Goal: Information Seeking & Learning: Check status

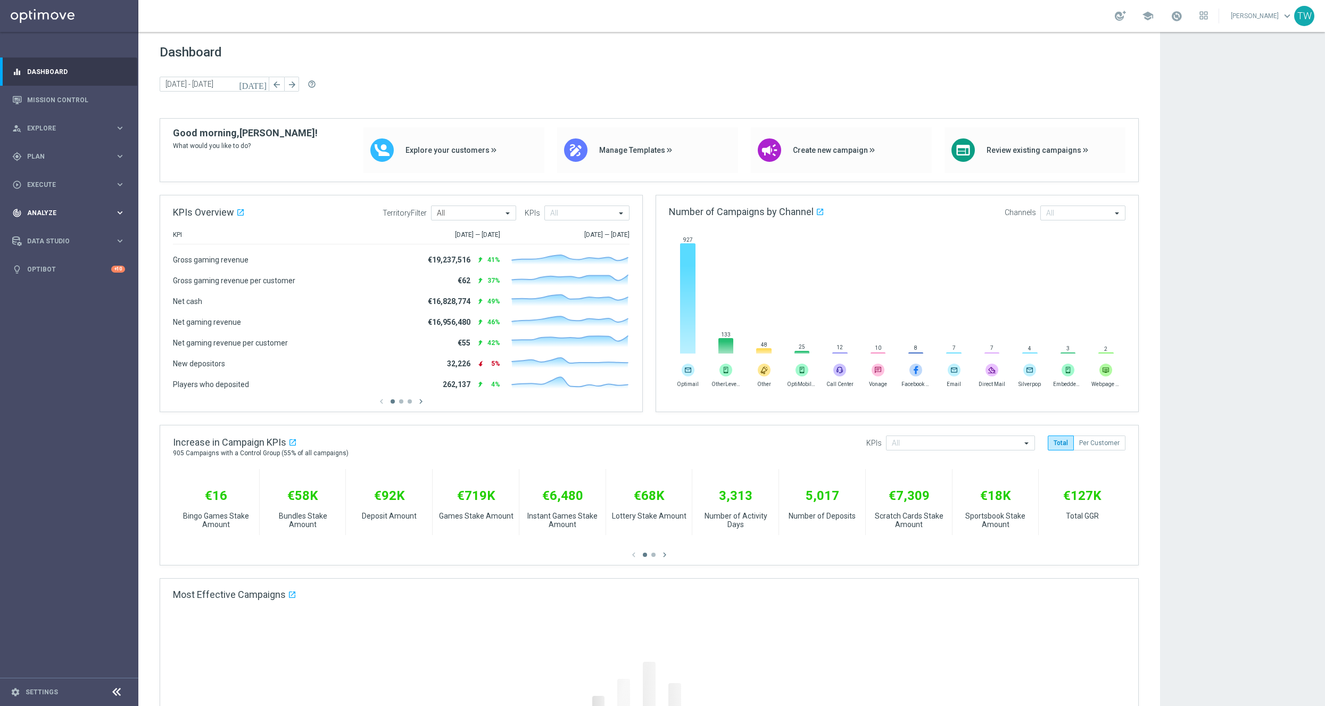
click at [74, 212] on span "Analyze" at bounding box center [71, 213] width 88 height 6
click at [72, 236] on link "Customer 360" at bounding box center [69, 234] width 83 height 9
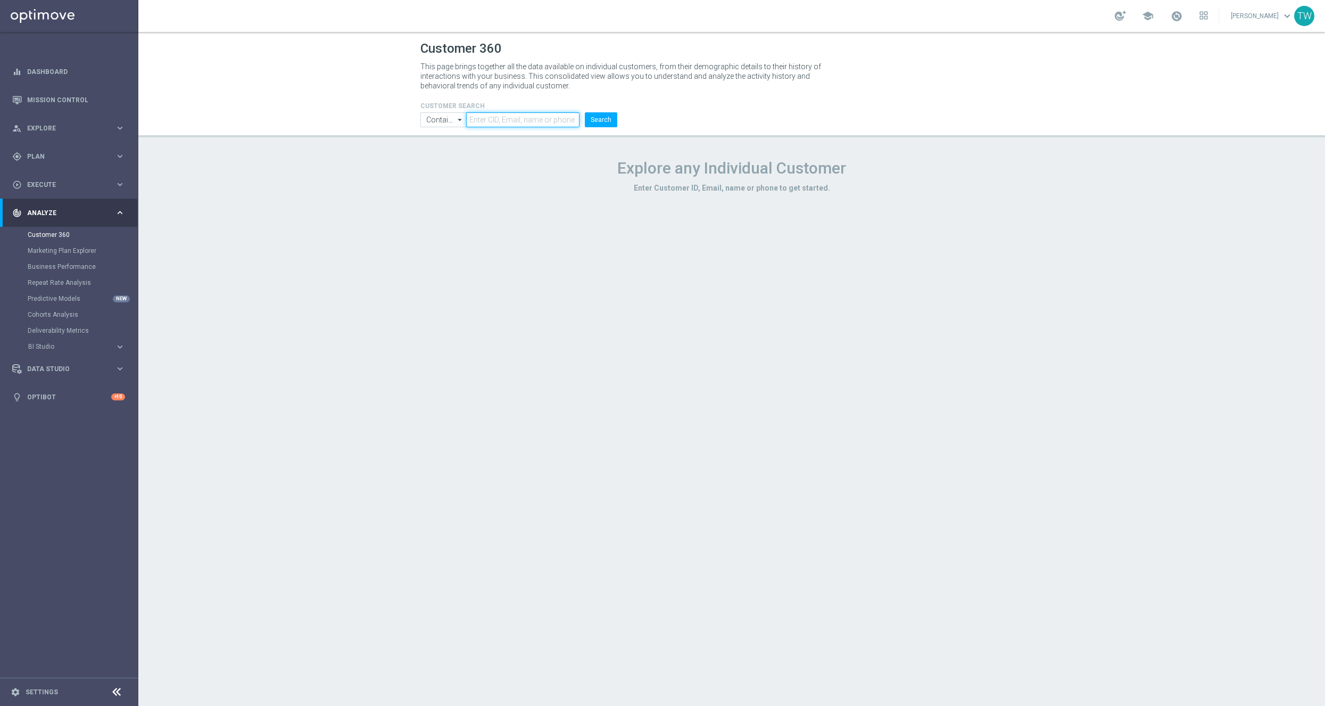
click at [515, 126] on input "text" at bounding box center [522, 119] width 113 height 15
paste input "21264214"
type input "21264214"
click at [606, 123] on button "Search" at bounding box center [601, 119] width 32 height 15
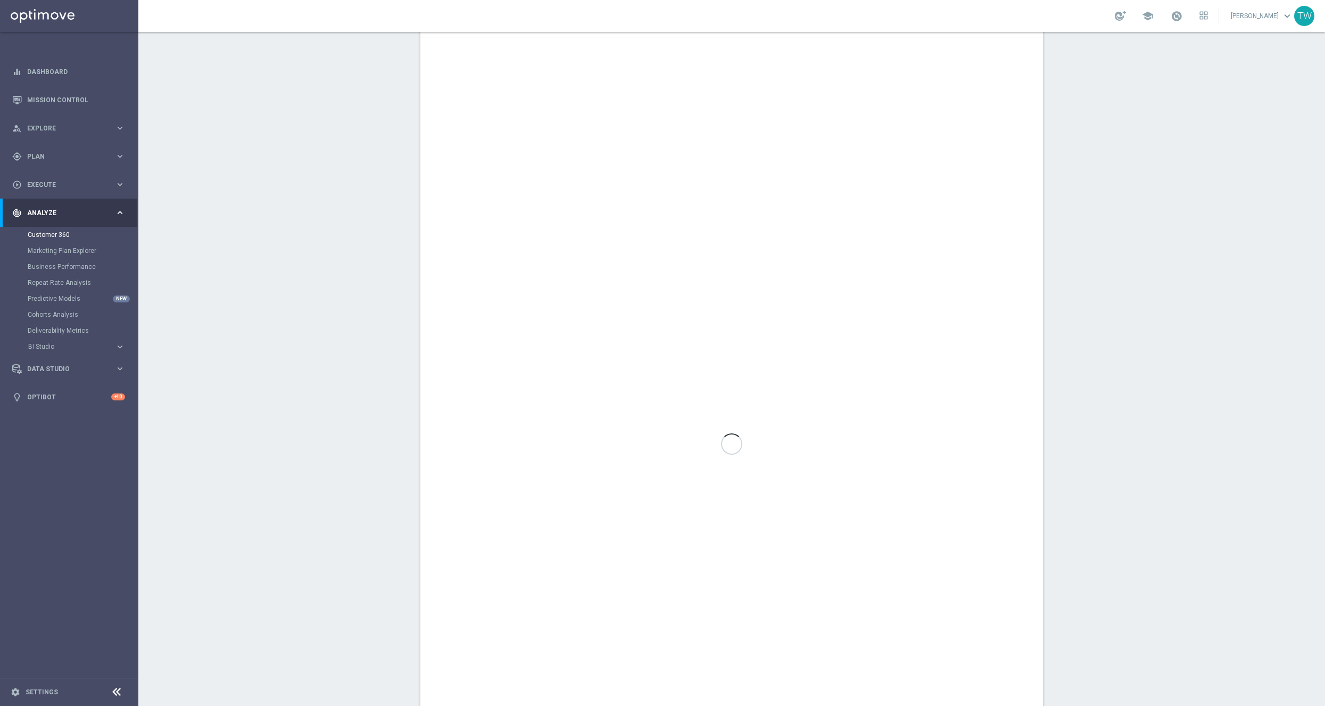
scroll to position [342, 0]
